Goal: Transaction & Acquisition: Book appointment/travel/reservation

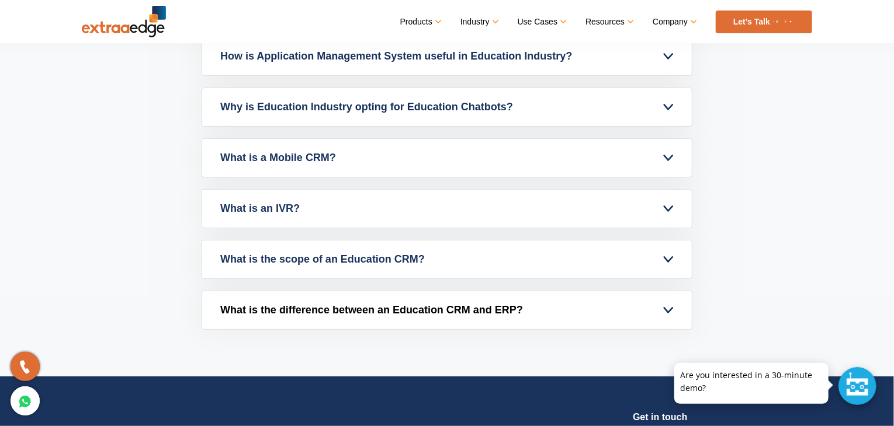
click at [610, 304] on link "What is the difference between an Education CRM and ERP?" at bounding box center [447, 310] width 490 height 38
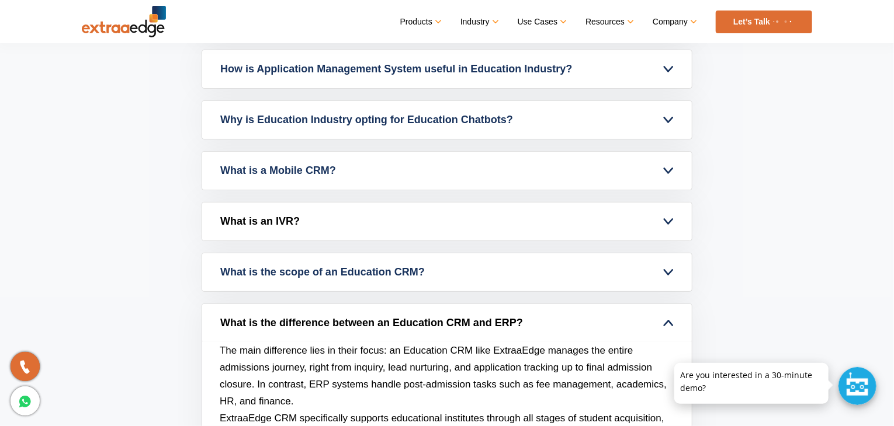
scroll to position [4878, 0]
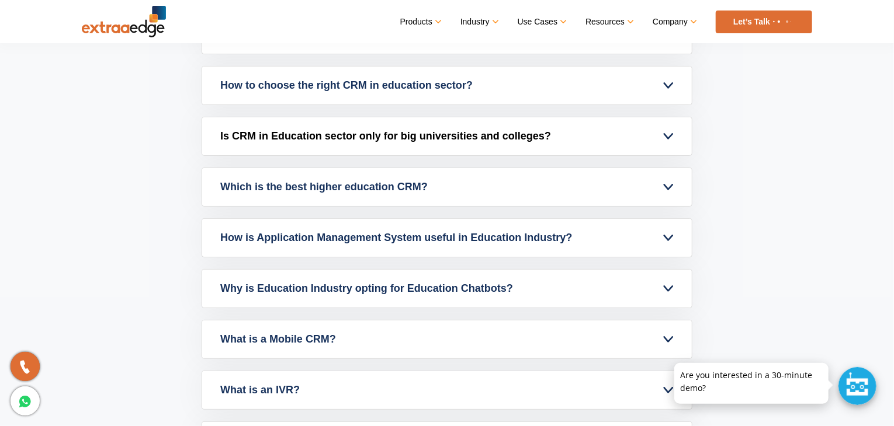
click at [306, 124] on link "Is CRM in Education sector only for big universities and colleges?" at bounding box center [447, 136] width 490 height 38
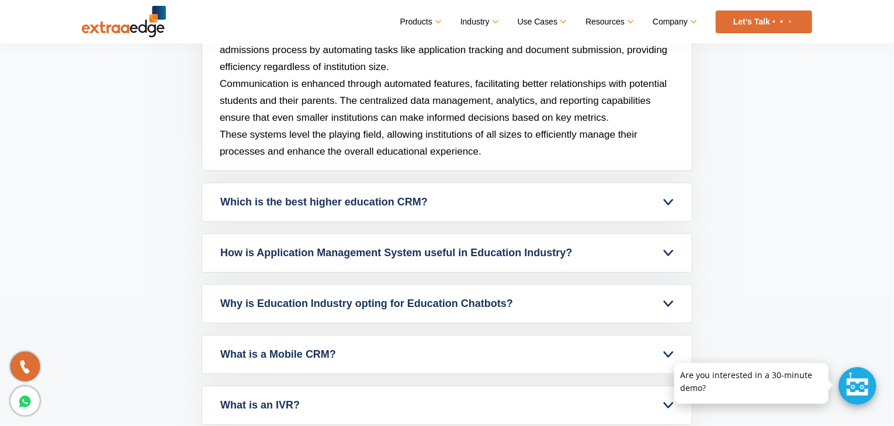
scroll to position [5111, 0]
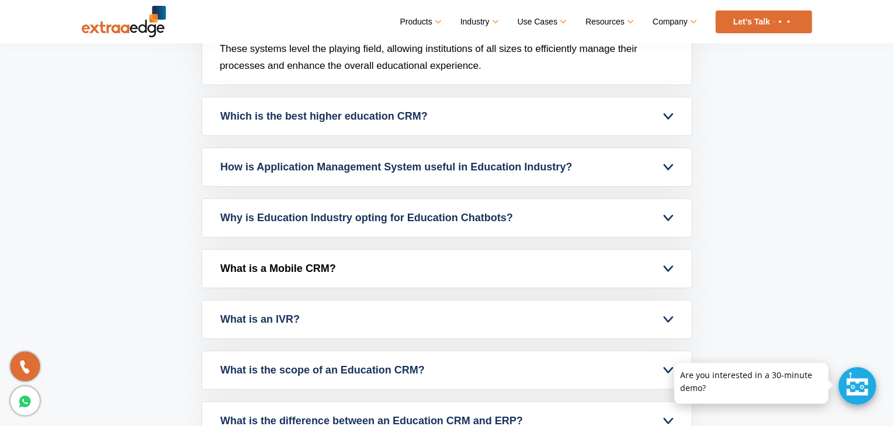
click at [301, 280] on link "What is a Mobile CRM?" at bounding box center [447, 269] width 490 height 38
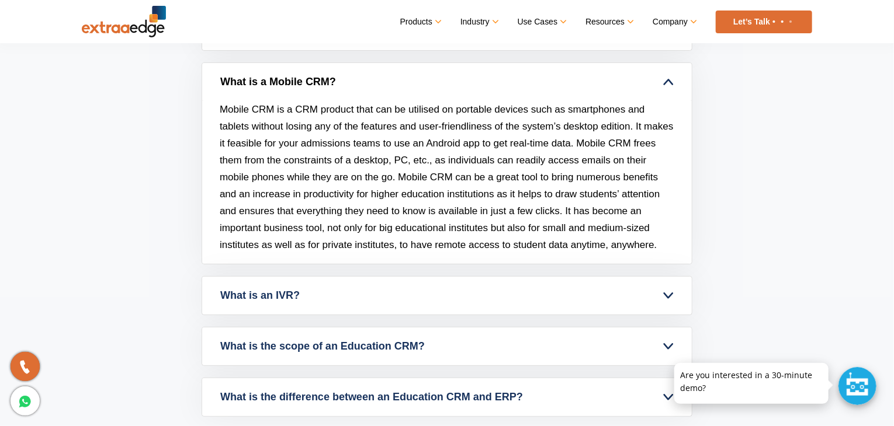
scroll to position [5053, 0]
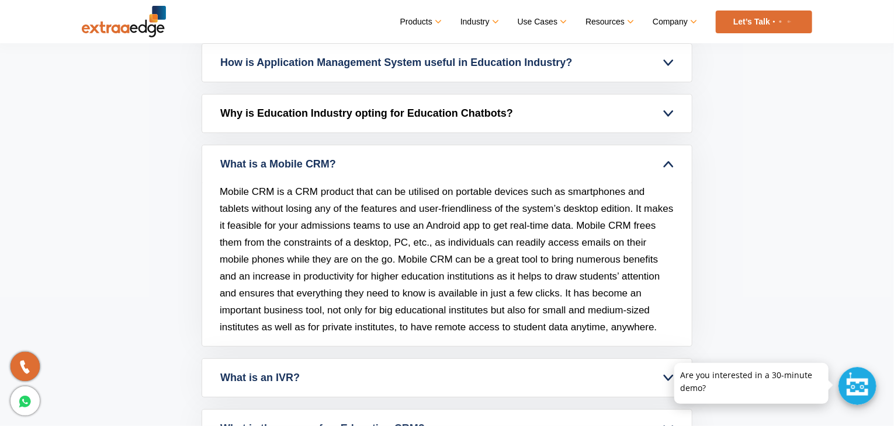
click at [557, 110] on link "Why is Education Industry opting for Education Chatbots?" at bounding box center [447, 114] width 490 height 38
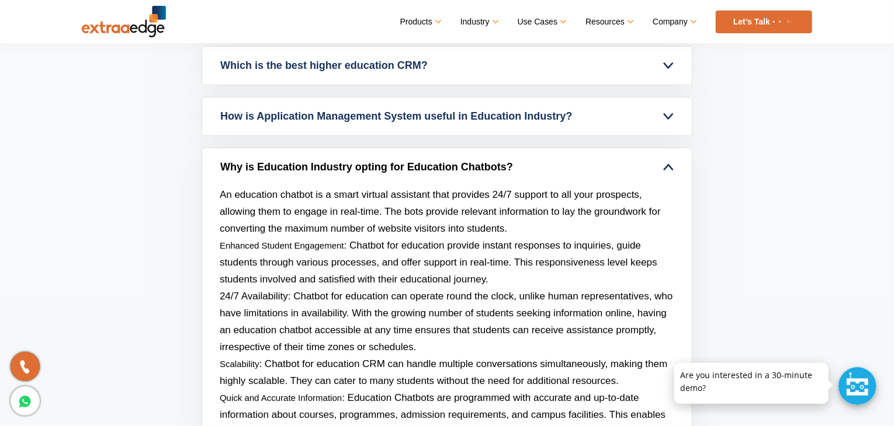
scroll to position [4936, 0]
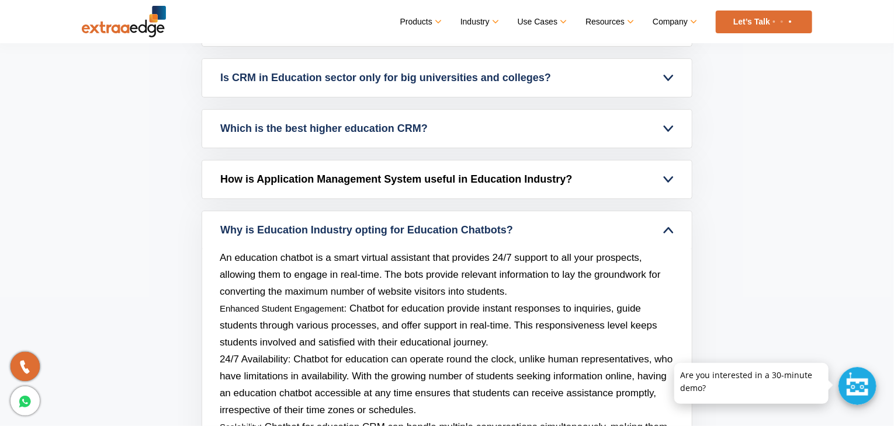
click at [605, 168] on link "How is Application Management System useful in Education Industry?" at bounding box center [447, 180] width 490 height 38
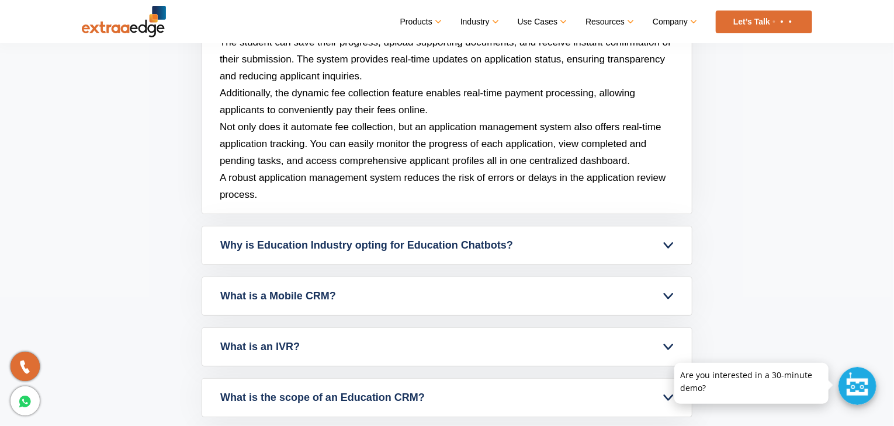
scroll to position [5287, 0]
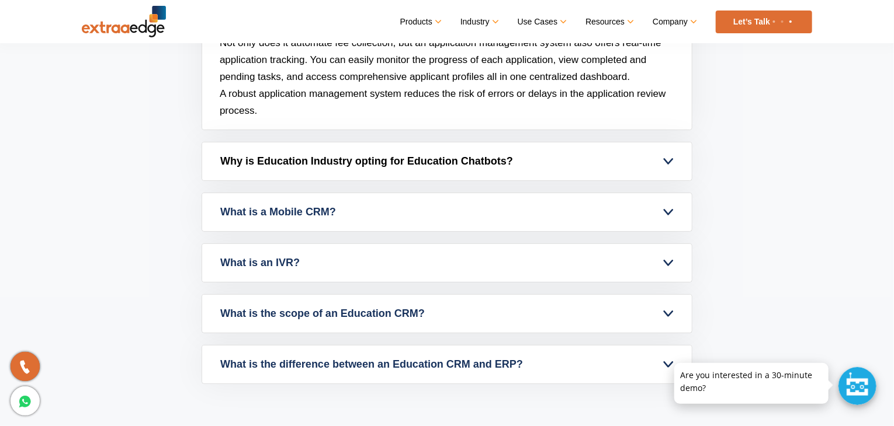
click at [667, 164] on link "Why is Education Industry opting for Education Chatbots?" at bounding box center [447, 162] width 490 height 38
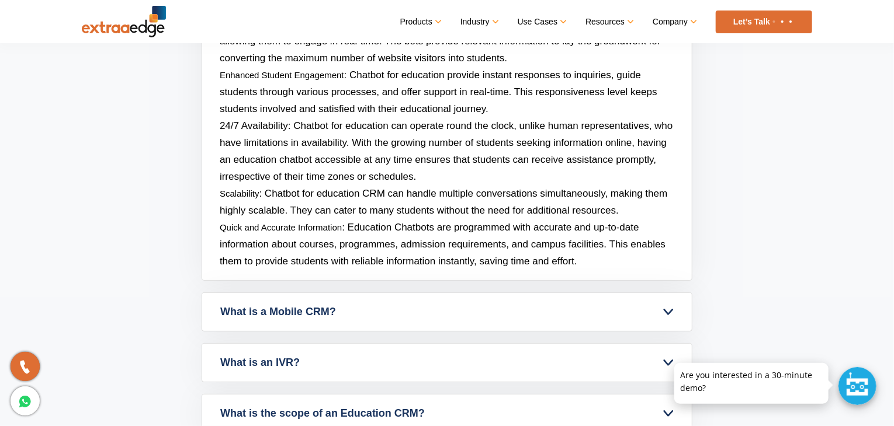
scroll to position [4994, 0]
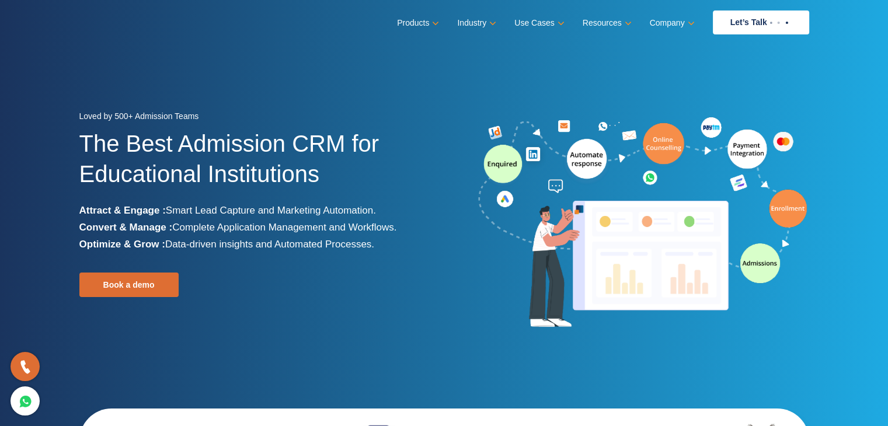
click at [394, 158] on h1 "The Best Admission CRM for Educational Institutions" at bounding box center [257, 166] width 356 height 74
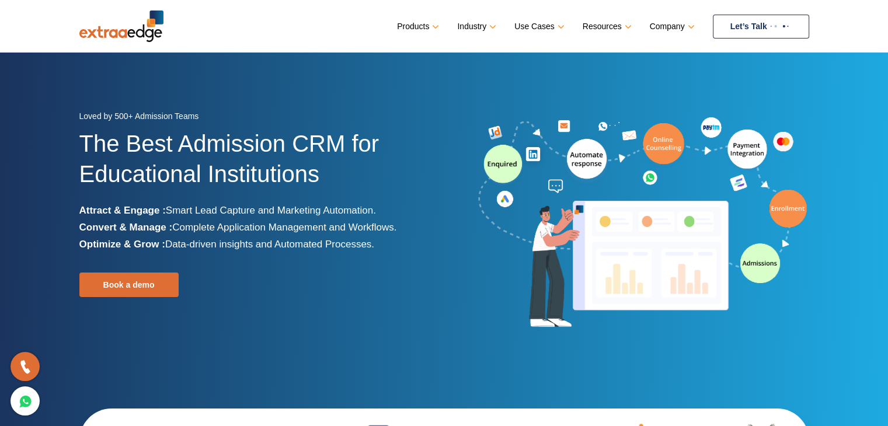
click at [734, 21] on link "Let’s Talk" at bounding box center [761, 27] width 96 height 24
